Goal: Transaction & Acquisition: Purchase product/service

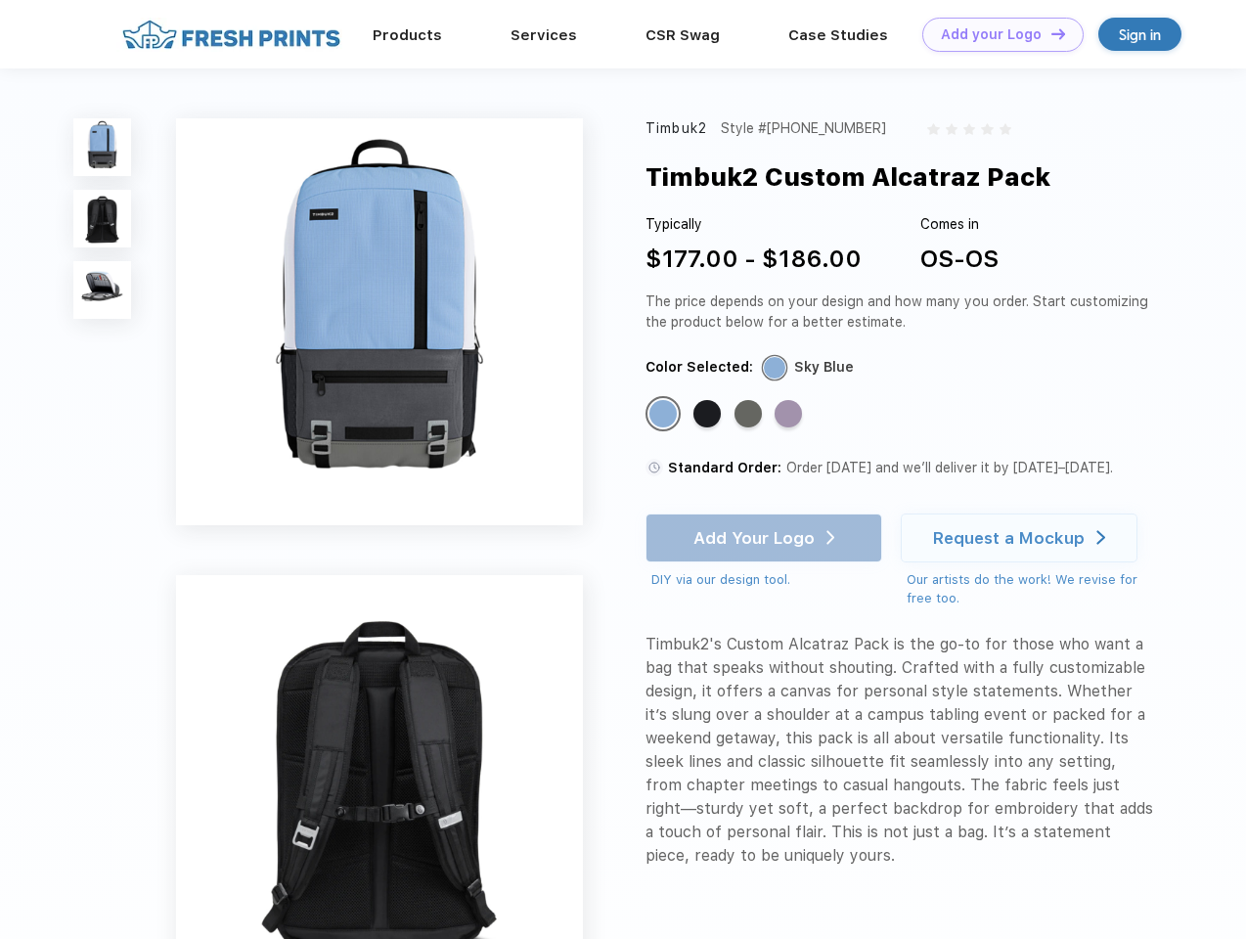
click at [996, 34] on link "Add your Logo Design Tool" at bounding box center [1002, 35] width 161 height 34
click at [0, 0] on div "Design Tool" at bounding box center [0, 0] width 0 height 0
click at [1050, 33] on link "Add your Logo Design Tool" at bounding box center [1002, 35] width 161 height 34
click at [103, 147] on img at bounding box center [102, 147] width 58 height 58
click at [103, 219] on img at bounding box center [102, 219] width 58 height 58
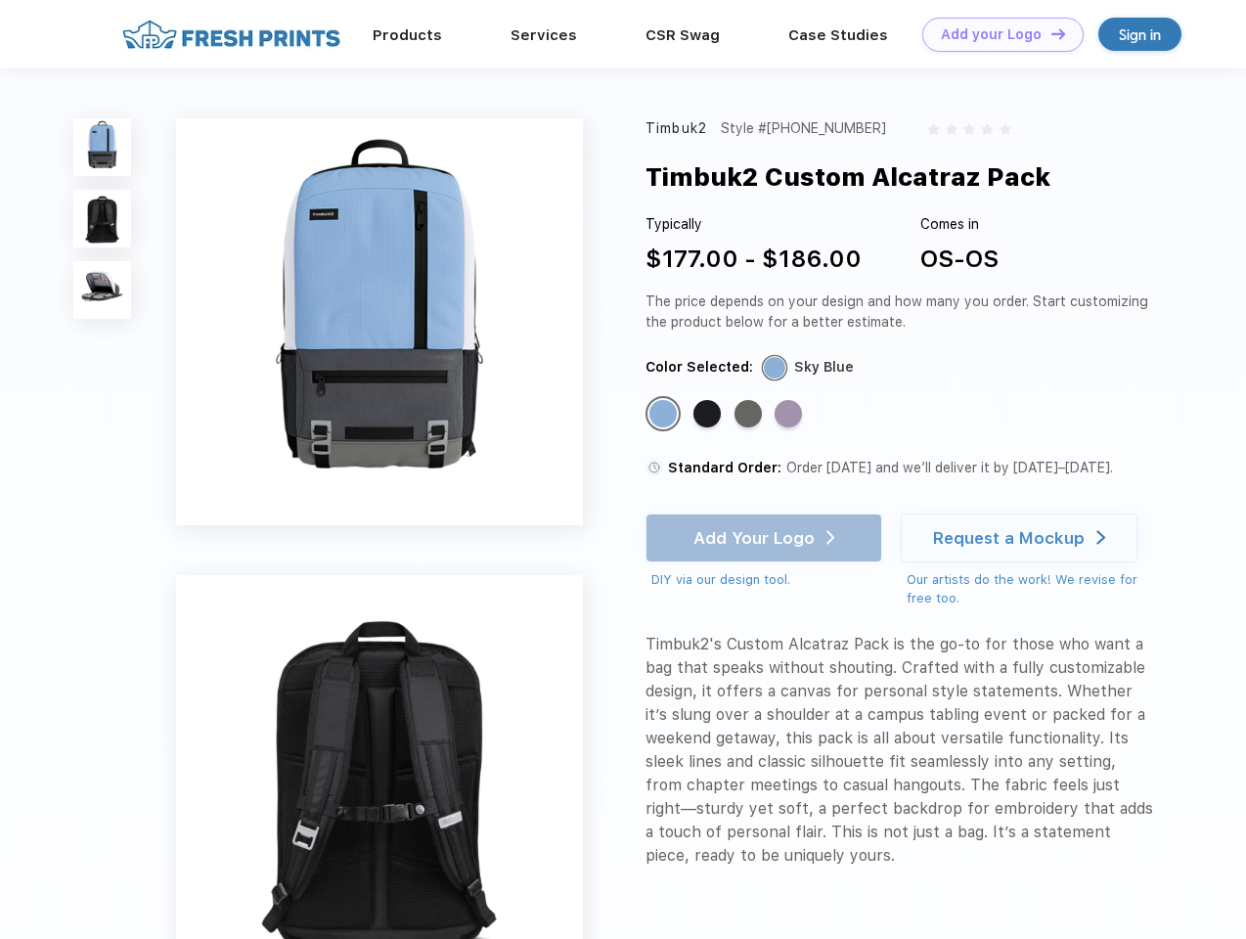
click at [103, 291] on img at bounding box center [102, 290] width 58 height 58
click at [665, 415] on div "Standard Color" at bounding box center [662, 413] width 27 height 27
click at [709, 415] on div "Standard Color" at bounding box center [707, 413] width 27 height 27
click at [750, 415] on div "Standard Color" at bounding box center [748, 413] width 27 height 27
click at [790, 415] on div "Standard Color" at bounding box center [788, 413] width 27 height 27
